Goal: Task Accomplishment & Management: Manage account settings

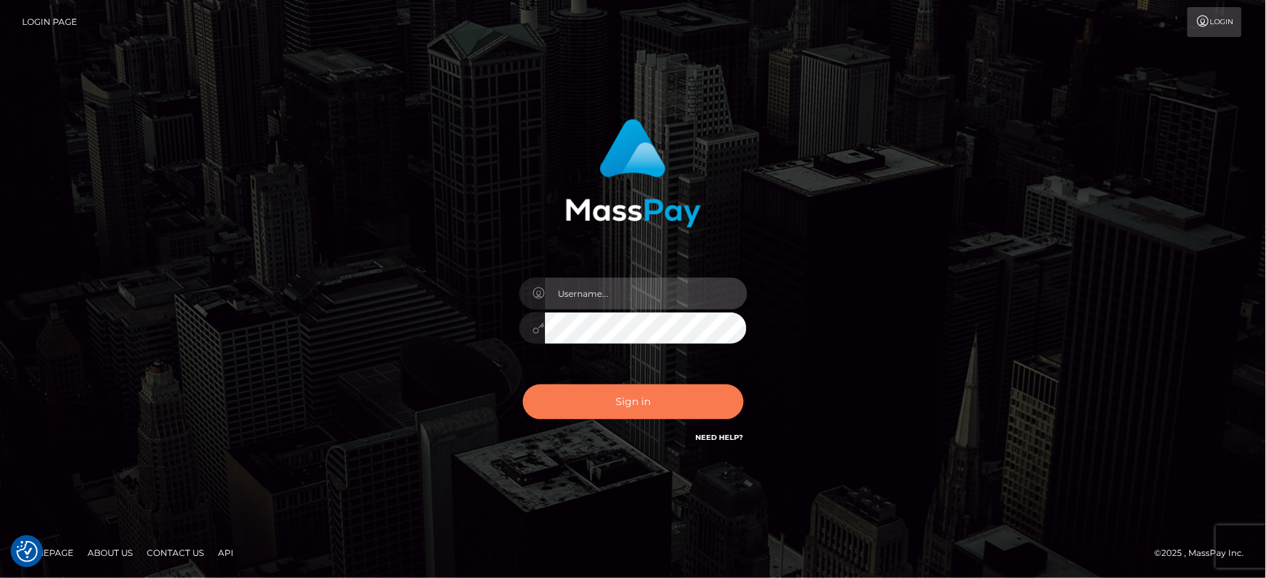
type input "MJSamelo"
click at [594, 402] on button "Sign in" at bounding box center [633, 402] width 221 height 35
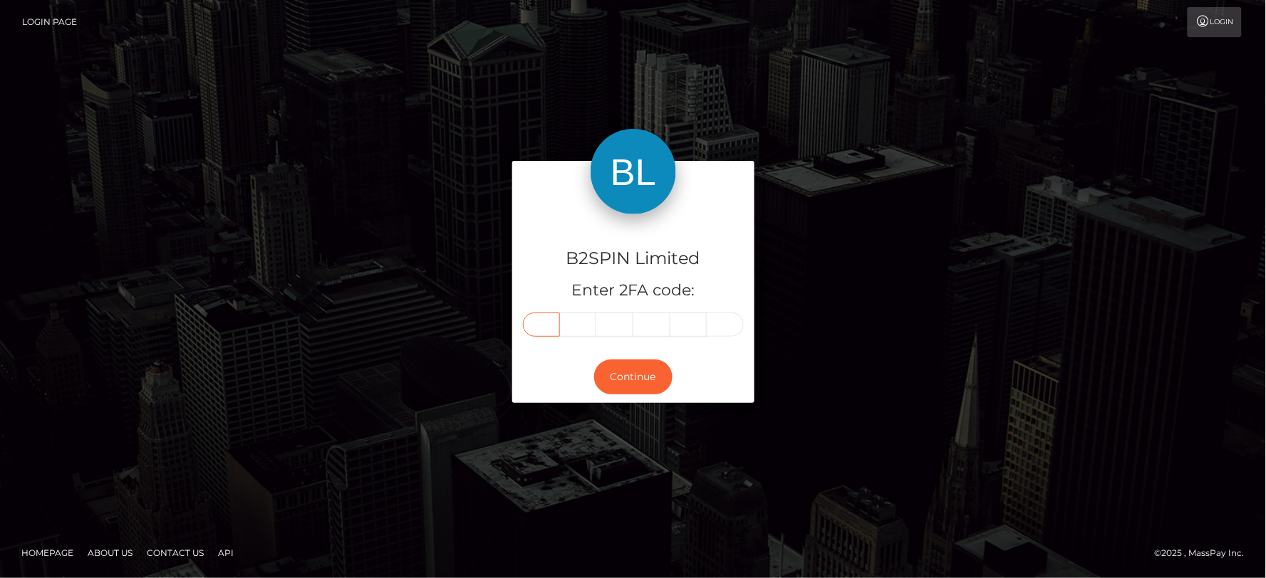
drag, startPoint x: 553, startPoint y: 319, endPoint x: 735, endPoint y: 358, distance: 185.8
click at [553, 319] on input "text" at bounding box center [541, 325] width 37 height 24
click at [554, 321] on input "text" at bounding box center [541, 325] width 37 height 24
type input "7"
type input "0"
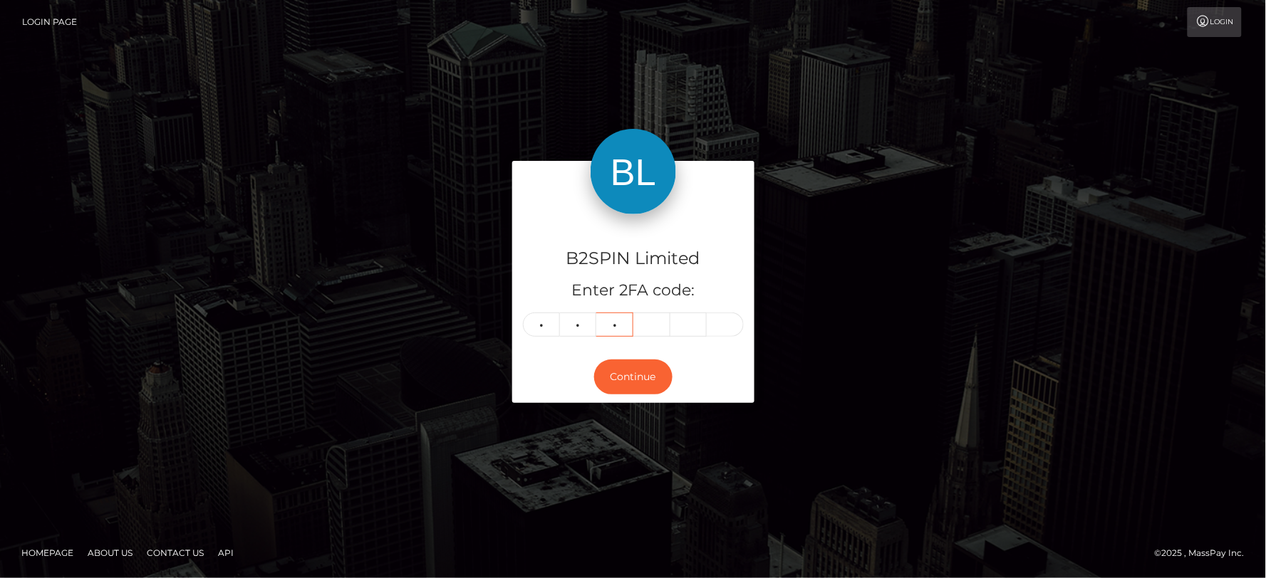
type input "6"
type input "4"
type input "0"
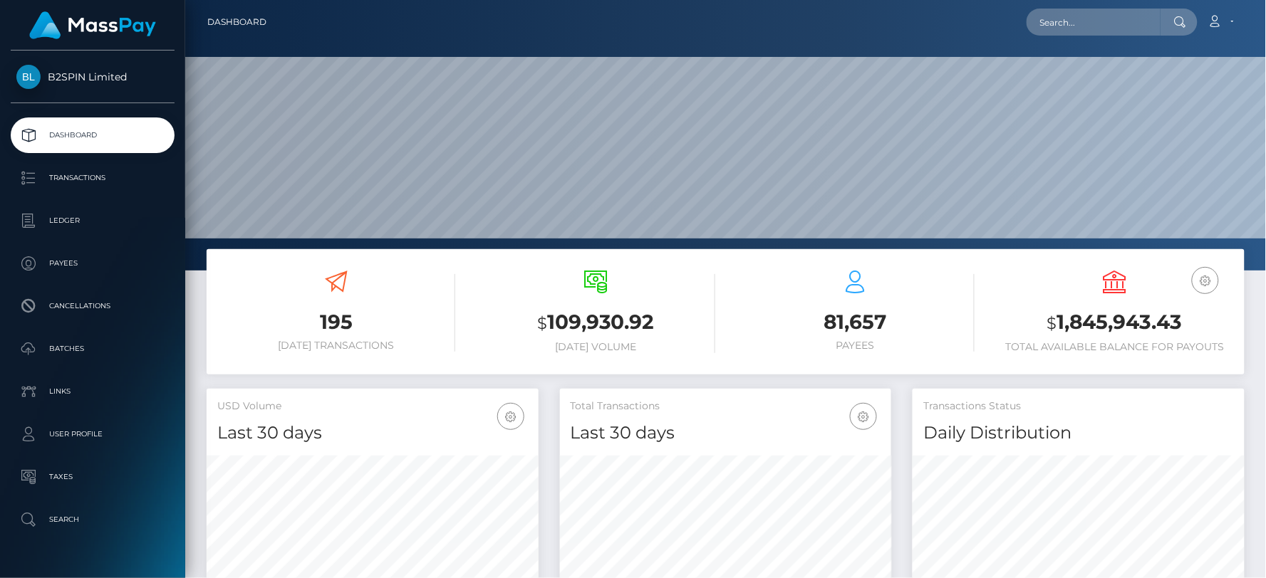
scroll to position [252, 332]
click at [1091, 317] on h3 "$ 1,845,943.43" at bounding box center [1115, 322] width 238 height 29
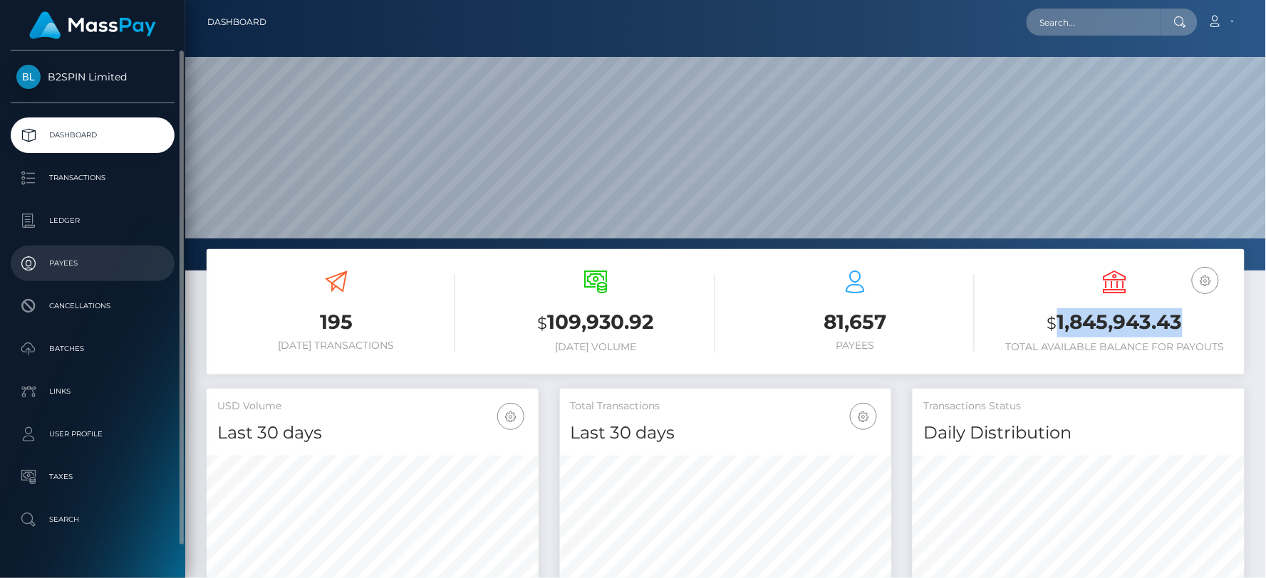
copy h3 "1,845,943.43"
